Goal: Transaction & Acquisition: Purchase product/service

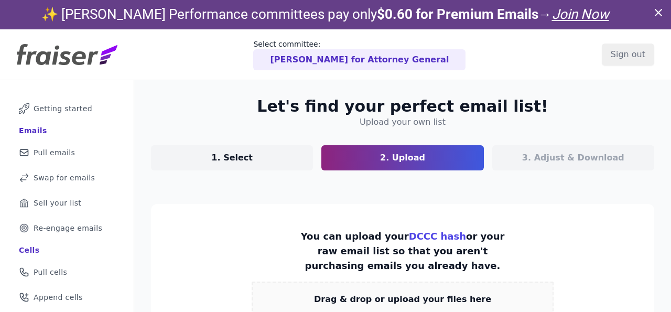
click at [250, 166] on link "1. Select" at bounding box center [232, 157] width 162 height 25
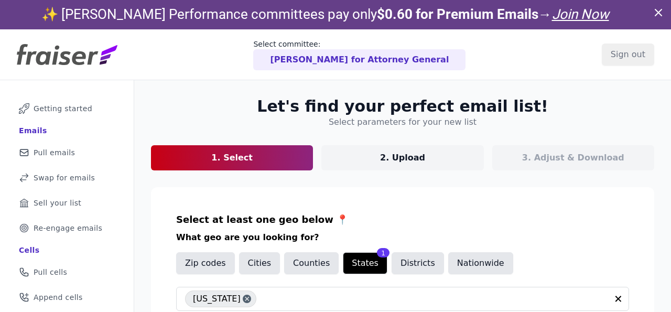
click at [365, 163] on link "2. Upload" at bounding box center [402, 157] width 162 height 25
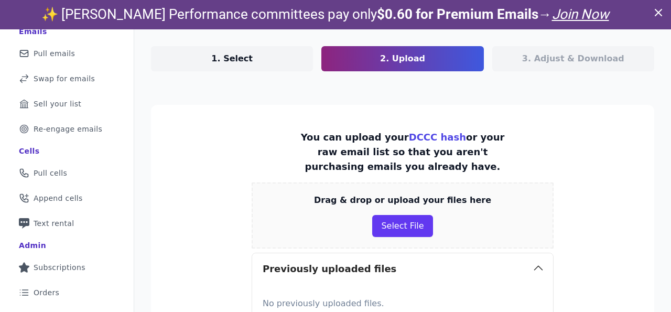
scroll to position [106, 0]
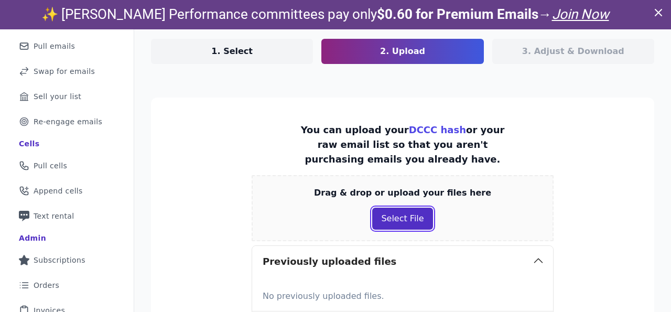
click at [395, 220] on button "Select File" at bounding box center [402, 219] width 60 height 22
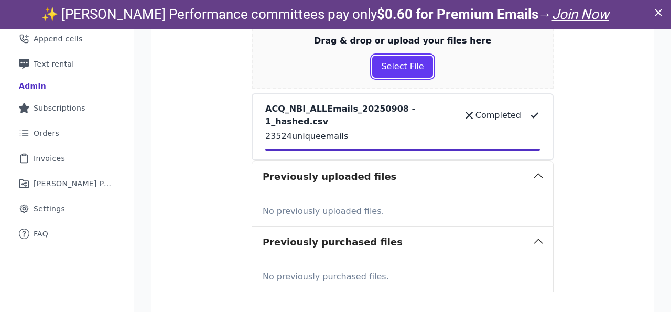
scroll to position [331, 0]
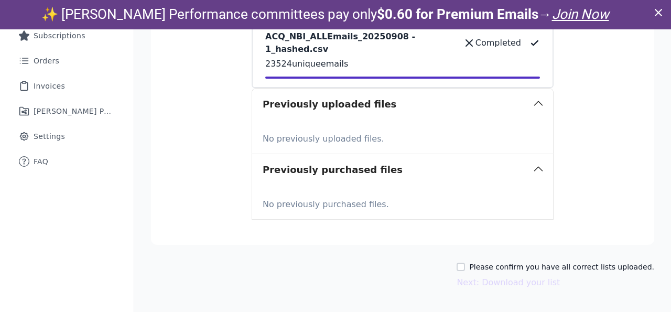
click at [471, 263] on div "Please confirm you have all correct lists uploaded. Next: Download your list" at bounding box center [402, 274] width 503 height 27
click at [465, 264] on input "Please confirm you have all correct lists uploaded." at bounding box center [460, 267] width 8 height 8
checkbox input "true"
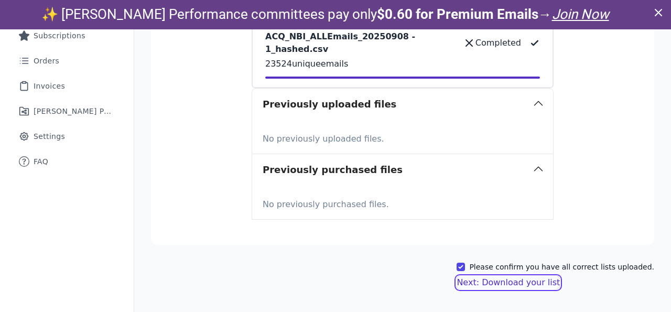
click at [486, 285] on button "Next: Download your list" at bounding box center [507, 282] width 103 height 13
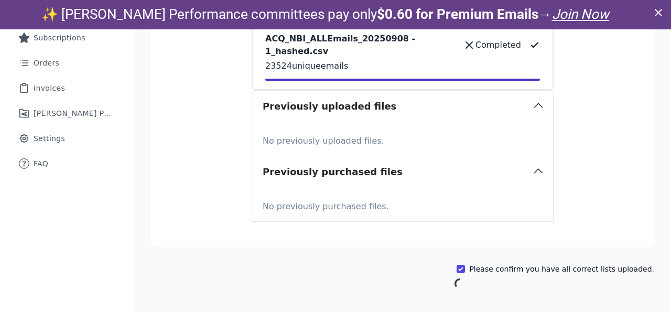
scroll to position [162, 0]
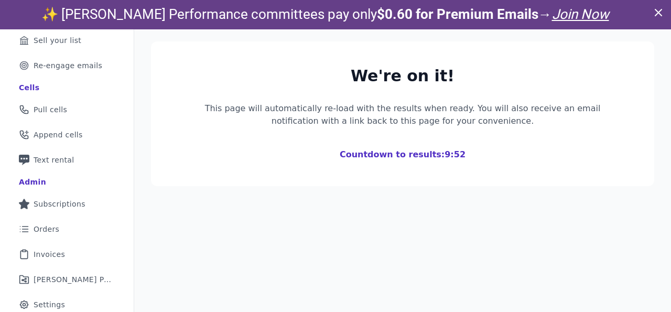
click at [656, 14] on icon at bounding box center [658, 12] width 6 height 6
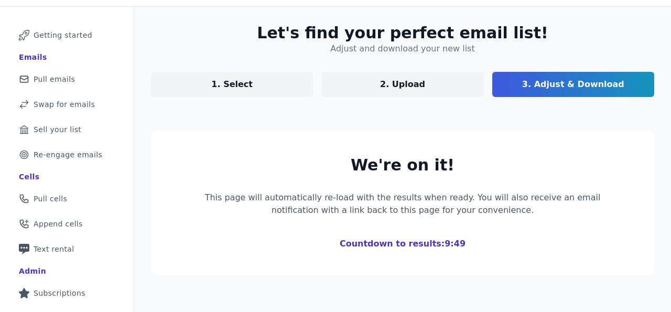
scroll to position [84, 0]
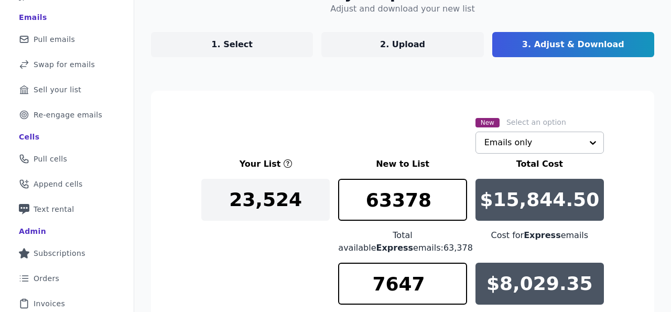
click at [491, 145] on input "text" at bounding box center [533, 142] width 98 height 21
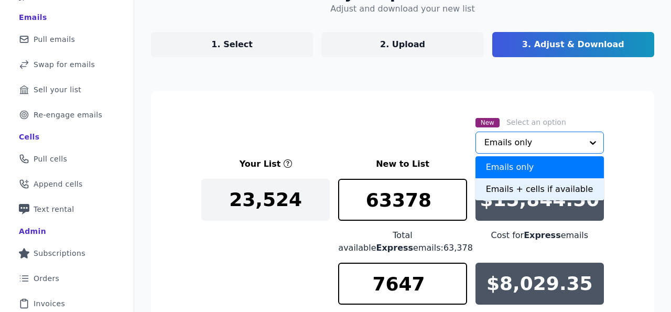
click at [487, 189] on div "Emails + cells if available" at bounding box center [539, 189] width 128 height 22
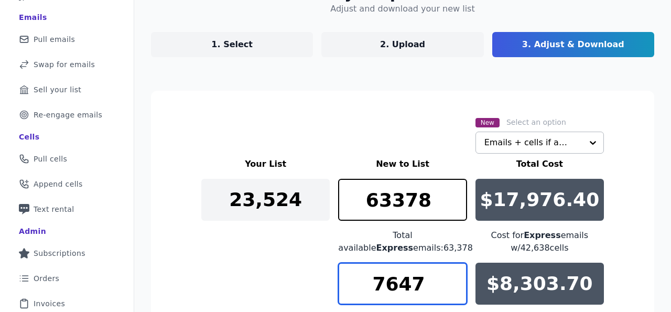
drag, startPoint x: 419, startPoint y: 283, endPoint x: 368, endPoint y: 285, distance: 50.9
click at [371, 285] on input "7647" at bounding box center [402, 284] width 128 height 42
type input "0"
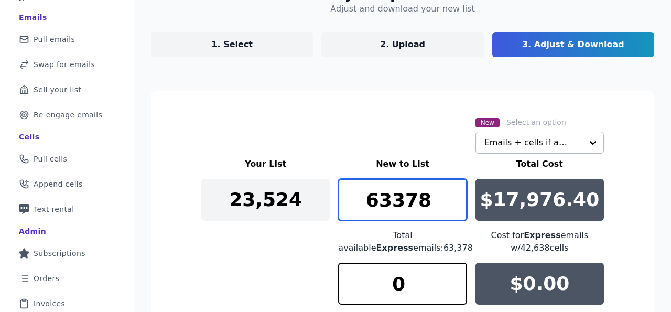
click at [407, 210] on input "63378" at bounding box center [402, 200] width 128 height 42
click at [459, 194] on input "12379" at bounding box center [402, 200] width 128 height 42
click at [459, 194] on input "12380" at bounding box center [402, 200] width 128 height 42
click at [459, 194] on input "12795" at bounding box center [402, 200] width 128 height 42
click at [402, 203] on input "12795" at bounding box center [402, 200] width 128 height 42
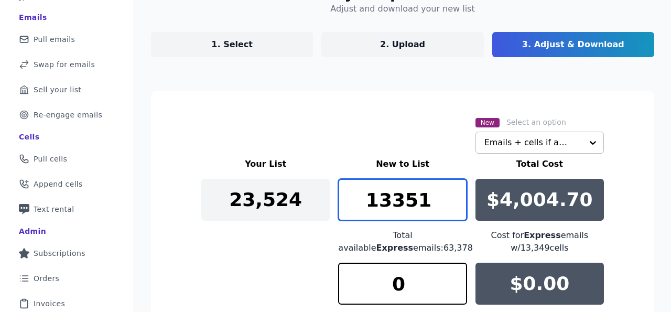
click at [459, 193] on input "13351" at bounding box center [402, 200] width 128 height 42
click at [457, 207] on input "13350" at bounding box center [402, 200] width 128 height 42
click at [457, 207] on input "13349" at bounding box center [402, 200] width 128 height 42
click at [457, 207] on input "13348" at bounding box center [402, 200] width 128 height 42
click at [457, 207] on input "13347" at bounding box center [402, 200] width 128 height 42
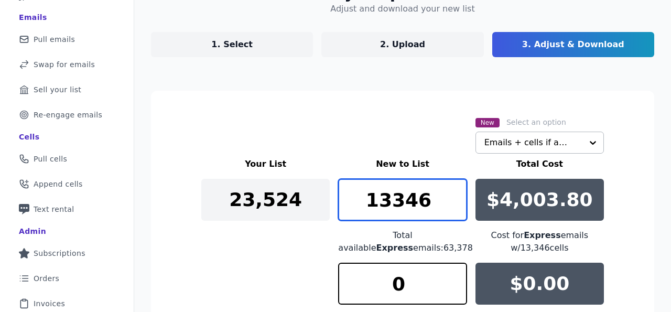
click at [457, 207] on input "13346" at bounding box center [402, 200] width 128 height 42
click at [457, 207] on input "13345" at bounding box center [402, 200] width 128 height 42
click at [457, 207] on input "13344" at bounding box center [402, 200] width 128 height 42
click at [457, 207] on input "13343" at bounding box center [402, 200] width 128 height 42
click at [457, 207] on input "13342" at bounding box center [402, 200] width 128 height 42
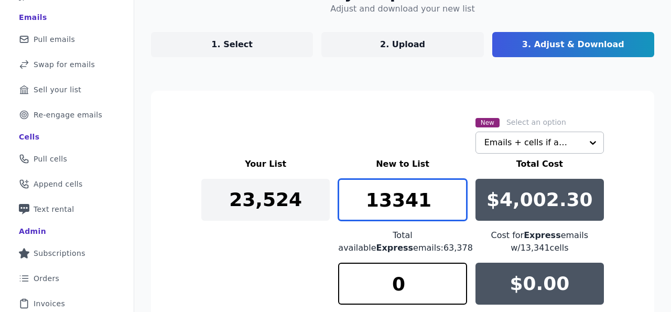
click at [457, 207] on input "13341" at bounding box center [402, 200] width 128 height 42
click at [457, 207] on input "13340" at bounding box center [402, 200] width 128 height 42
click at [457, 207] on input "13339" at bounding box center [402, 200] width 128 height 42
click at [457, 207] on input "13338" at bounding box center [402, 200] width 128 height 42
click at [457, 207] on input "13337" at bounding box center [402, 200] width 128 height 42
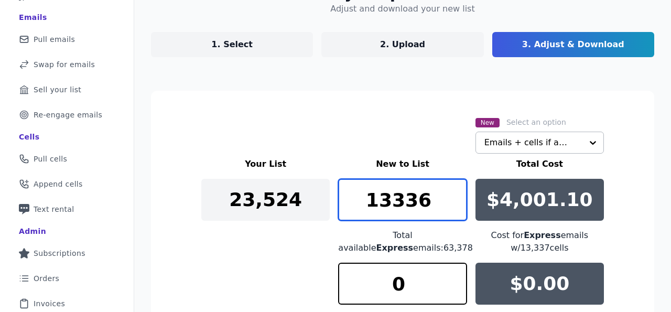
click at [457, 207] on input "13336" at bounding box center [402, 200] width 128 height 42
click at [457, 208] on input "13335" at bounding box center [402, 200] width 128 height 42
click at [457, 208] on input "13334" at bounding box center [402, 200] width 128 height 42
type input "13333"
click at [457, 208] on input "13333" at bounding box center [402, 200] width 128 height 42
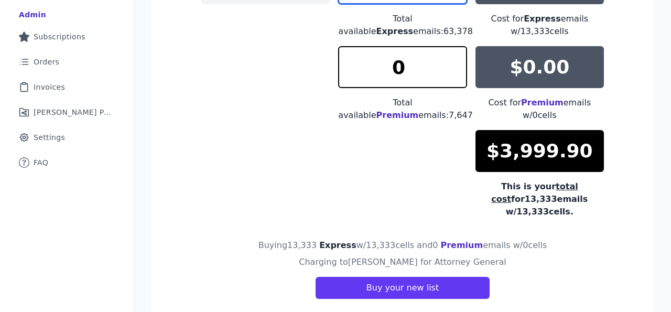
scroll to position [303, 0]
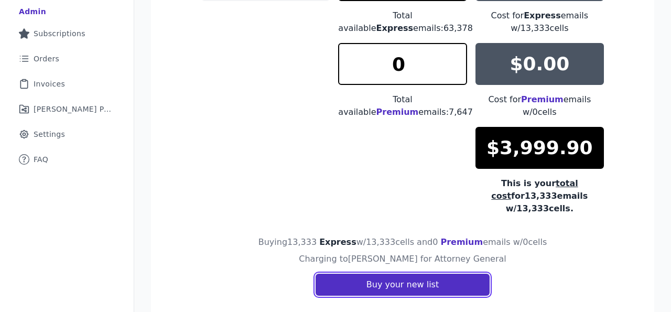
click at [393, 274] on button "Buy your new list" at bounding box center [402, 285] width 174 height 22
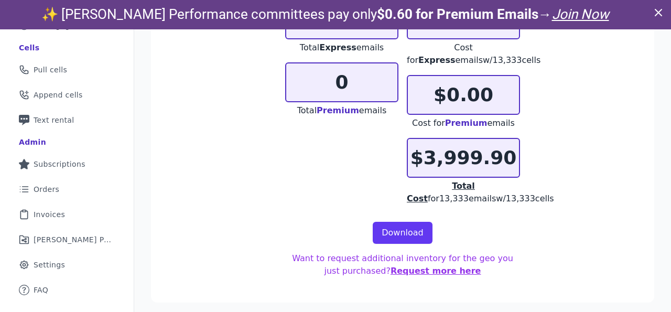
scroll to position [180, 0]
click at [398, 238] on link "Download" at bounding box center [403, 233] width 60 height 22
